Goal: Check status: Check status

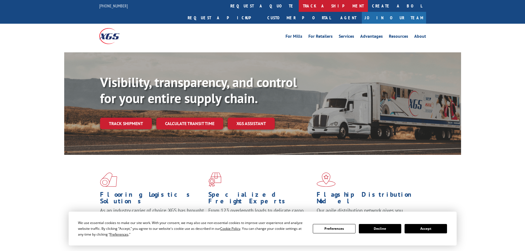
click at [299, 6] on link "track a shipment" at bounding box center [333, 6] width 69 height 12
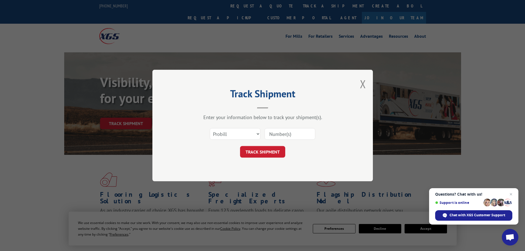
paste input "17600996"
type input "17600996"
click at [276, 152] on button "TRACK SHIPMENT" at bounding box center [262, 152] width 45 height 12
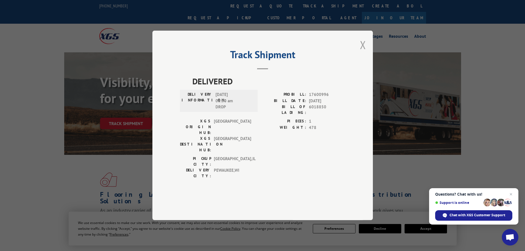
click at [363, 52] on button "Close modal" at bounding box center [363, 44] width 6 height 15
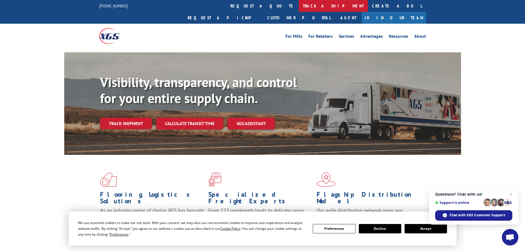
click at [299, 2] on link "track a shipment" at bounding box center [333, 6] width 69 height 12
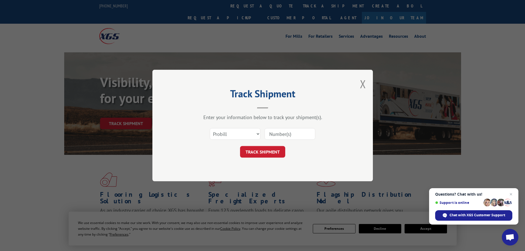
click at [287, 136] on input at bounding box center [290, 134] width 51 height 12
paste input "17470248"
type input "17470248"
click at [268, 152] on button "TRACK SHIPMENT" at bounding box center [262, 152] width 45 height 12
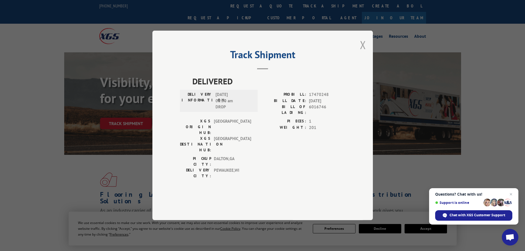
click at [360, 52] on button "Close modal" at bounding box center [363, 44] width 6 height 15
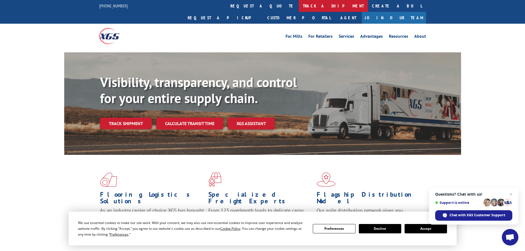
click at [299, 4] on link "track a shipment" at bounding box center [333, 6] width 69 height 12
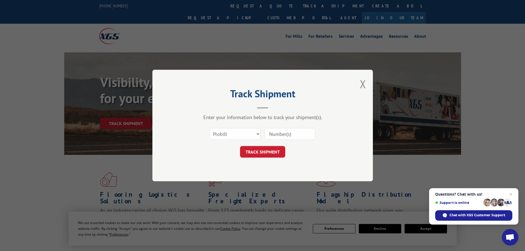
click at [294, 134] on input at bounding box center [290, 134] width 51 height 12
paste input "17228789"
type input "17228789"
click at [270, 154] on button "TRACK SHIPMENT" at bounding box center [262, 152] width 45 height 12
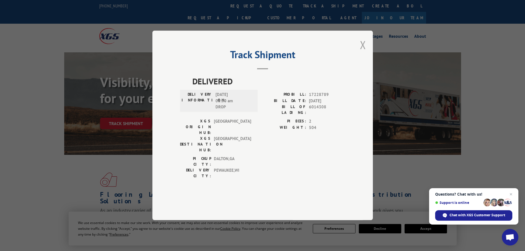
click at [365, 52] on button "Close modal" at bounding box center [363, 44] width 6 height 15
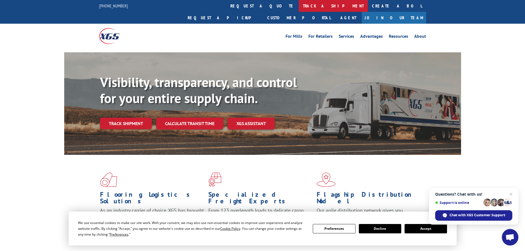
click at [299, 6] on link "track a shipment" at bounding box center [333, 6] width 69 height 12
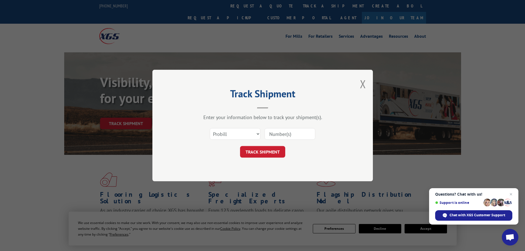
paste input "17228789"
type input "17228789"
click at [276, 152] on button "TRACK SHIPMENT" at bounding box center [262, 152] width 45 height 12
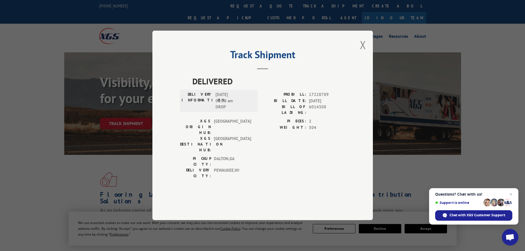
click at [359, 61] on div "Track Shipment DELIVERED DELIVERY INFORMATION: 09/09/2025 06:00 am DROP PROBILL…" at bounding box center [262, 126] width 221 height 190
click at [363, 52] on button "Close modal" at bounding box center [363, 44] width 6 height 15
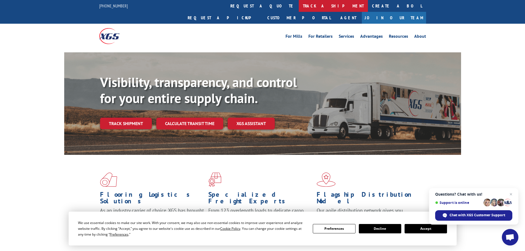
click at [299, 6] on link "track a shipment" at bounding box center [333, 6] width 69 height 12
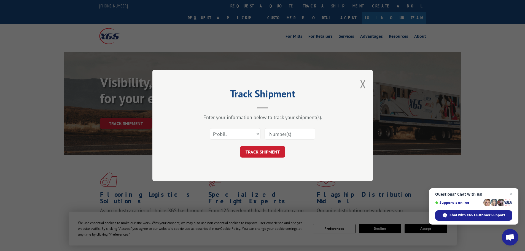
click at [288, 132] on input at bounding box center [290, 134] width 51 height 12
paste input "17228551"
type input "17228551"
click at [264, 150] on button "TRACK SHIPMENT" at bounding box center [262, 152] width 45 height 12
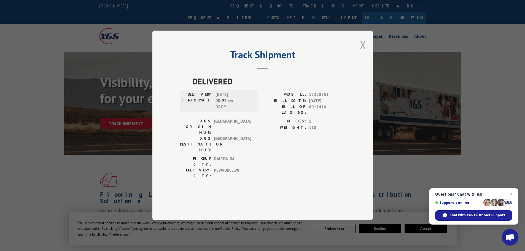
click at [362, 52] on button "Close modal" at bounding box center [363, 44] width 6 height 15
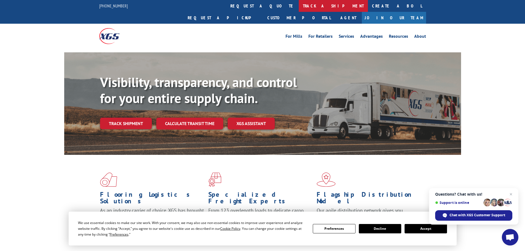
click at [299, 8] on link "track a shipment" at bounding box center [333, 6] width 69 height 12
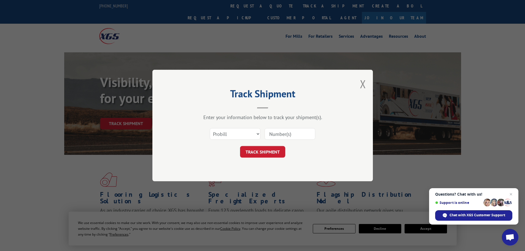
click at [280, 132] on input at bounding box center [290, 134] width 51 height 12
paste input "17516613"
type input "17516613"
click at [261, 153] on button "TRACK SHIPMENT" at bounding box center [262, 152] width 45 height 12
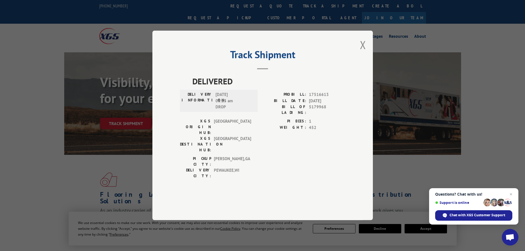
click at [359, 58] on div "Track Shipment DELIVERED DELIVERY INFORMATION: 09/08/2025 06:15 am DROP PROBILL…" at bounding box center [262, 126] width 221 height 190
click at [360, 52] on button "Close modal" at bounding box center [363, 44] width 6 height 15
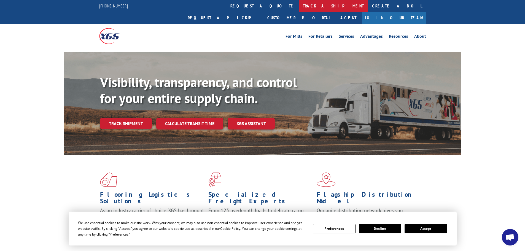
click at [299, 8] on link "track a shipment" at bounding box center [333, 6] width 69 height 12
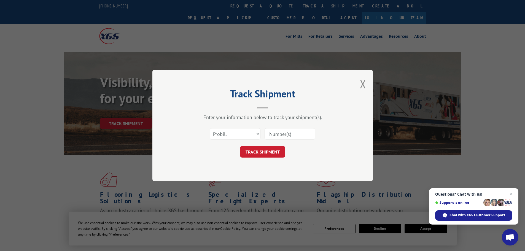
click at [294, 138] on input at bounding box center [290, 134] width 51 height 12
paste input "17228512"
type input "17228512"
click at [276, 154] on button "TRACK SHIPMENT" at bounding box center [262, 152] width 45 height 12
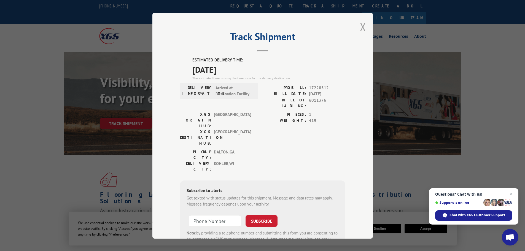
click at [360, 25] on button "Close modal" at bounding box center [363, 27] width 6 height 15
